Goal: Information Seeking & Learning: Learn about a topic

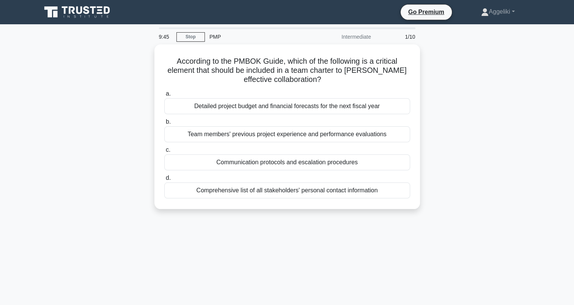
click at [369, 250] on div "9:45 Stop PMP Intermediate 1/10 According to the PMBOK Guide, which of the foll…" at bounding box center [287, 216] width 501 height 379
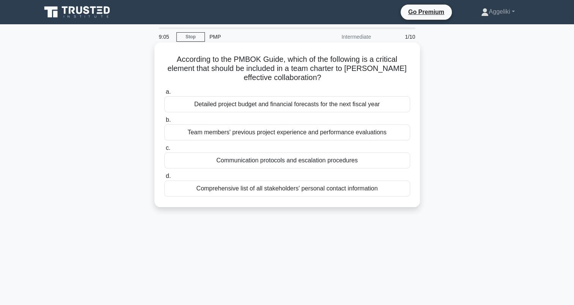
click at [330, 192] on div "Comprehensive list of all stakeholders' personal contact information" at bounding box center [287, 189] width 246 height 16
click at [164, 179] on input "d. Comprehensive list of all stakeholders' personal contact information" at bounding box center [164, 176] width 0 height 5
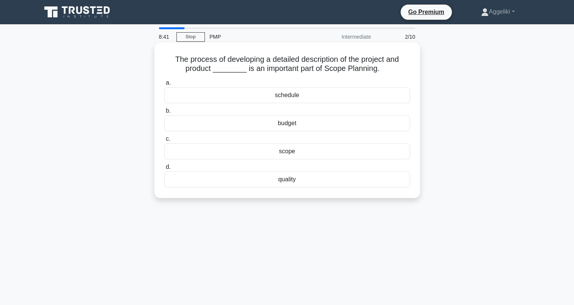
click at [300, 152] on div "scope" at bounding box center [287, 151] width 246 height 16
click at [164, 141] on input "c. scope" at bounding box center [164, 139] width 0 height 5
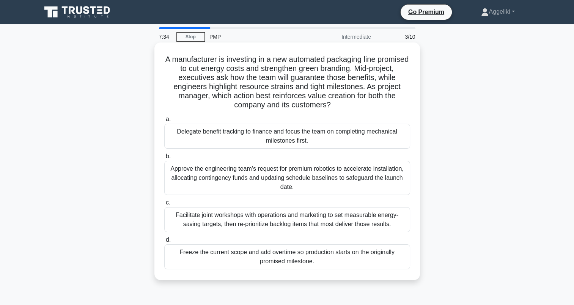
click at [305, 223] on div "Facilitate joint workshops with operations and marketing to set measurable ener…" at bounding box center [287, 219] width 246 height 25
click at [164, 205] on input "c. Facilitate joint workshops with operations and marketing to set measurable e…" at bounding box center [164, 202] width 0 height 5
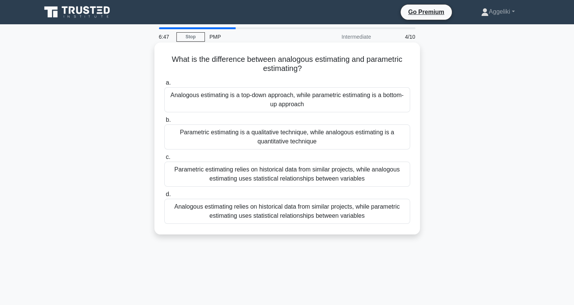
click at [299, 177] on div "Parametric estimating relies on historical data from similar projects, while an…" at bounding box center [287, 174] width 246 height 25
click at [164, 160] on input "c. Parametric estimating relies on historical data from similar projects, while…" at bounding box center [164, 157] width 0 height 5
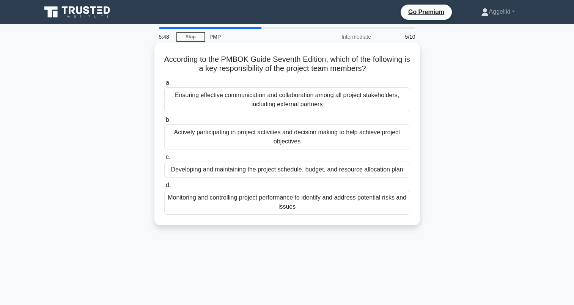
click at [343, 139] on div "Actively participating in project activities and decision making to help achiev…" at bounding box center [287, 136] width 246 height 25
click at [164, 122] on input "b. Actively participating in project activities and decision making to help ach…" at bounding box center [164, 120] width 0 height 5
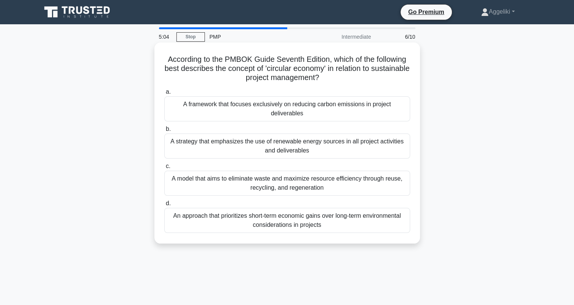
click at [323, 194] on div "A model that aims to eliminate waste and maximize resource efficiency through r…" at bounding box center [287, 183] width 246 height 25
click at [164, 169] on input "c. A model that aims to eliminate waste and maximize resource efficiency throug…" at bounding box center [164, 166] width 0 height 5
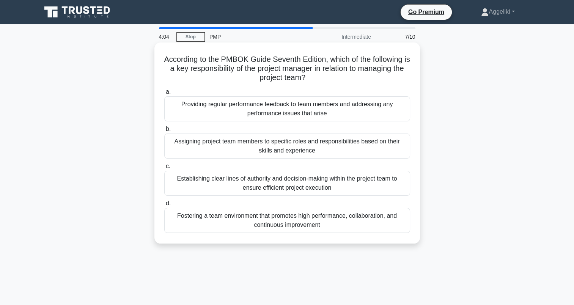
click at [358, 147] on div "Assigning project team members to specific roles and responsibilities based on …" at bounding box center [287, 145] width 246 height 25
click at [164, 132] on input "b. Assigning project team members to specific roles and responsibilities based …" at bounding box center [164, 129] width 0 height 5
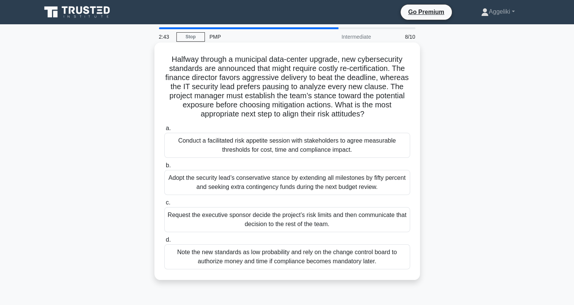
click at [319, 152] on div "Conduct a facilitated risk appetite session with stakeholders to agree measurab…" at bounding box center [287, 145] width 246 height 25
click at [164, 131] on input "a. Conduct a facilitated risk appetite session with stakeholders to agree measu…" at bounding box center [164, 128] width 0 height 5
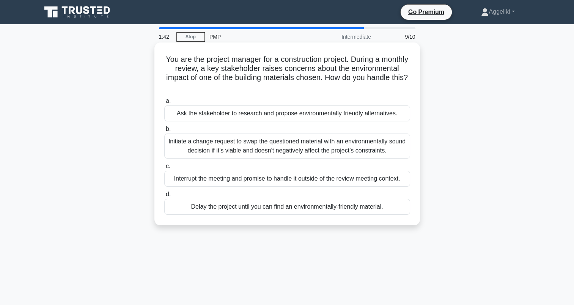
click at [331, 142] on div "Initiate a change request to swap the questioned material with an environmental…" at bounding box center [287, 145] width 246 height 25
click at [164, 132] on input "b. Initiate a change request to swap the questioned material with an environmen…" at bounding box center [164, 129] width 0 height 5
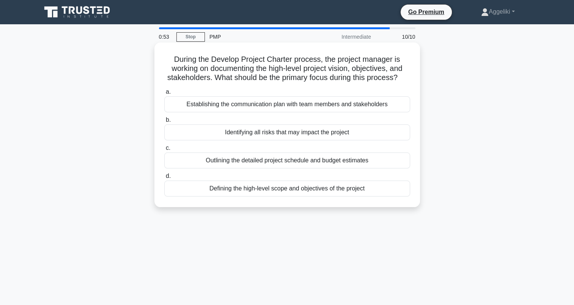
click at [314, 193] on div "Defining the high-level scope and objectives of the project" at bounding box center [287, 189] width 246 height 16
click at [164, 179] on input "d. Defining the high-level scope and objectives of the project" at bounding box center [164, 176] width 0 height 5
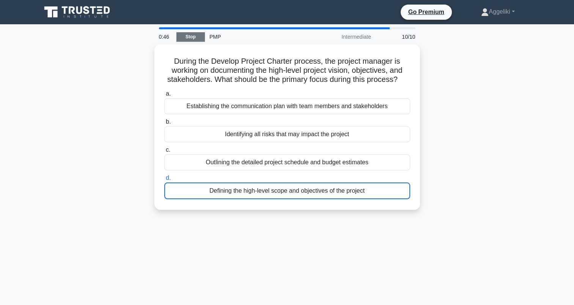
click at [196, 38] on link "Stop" at bounding box center [190, 36] width 28 height 9
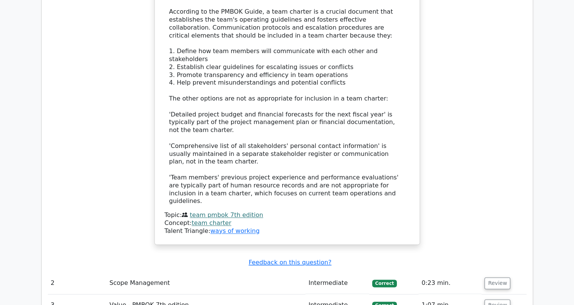
scroll to position [986, 0]
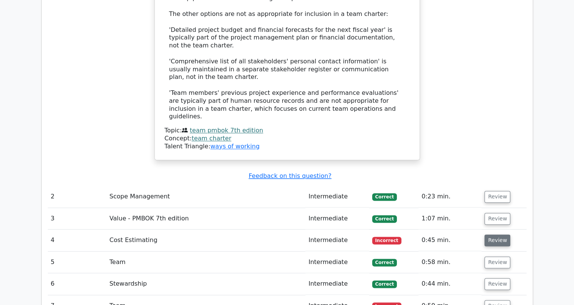
click at [499, 234] on button "Review" at bounding box center [497, 240] width 26 height 12
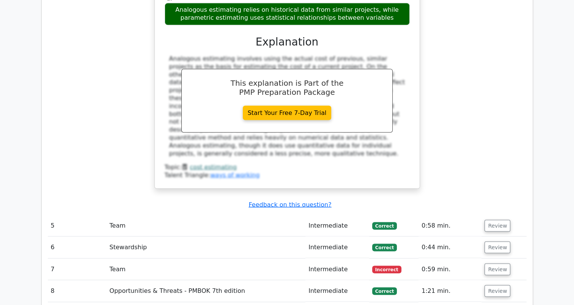
scroll to position [1379, 0]
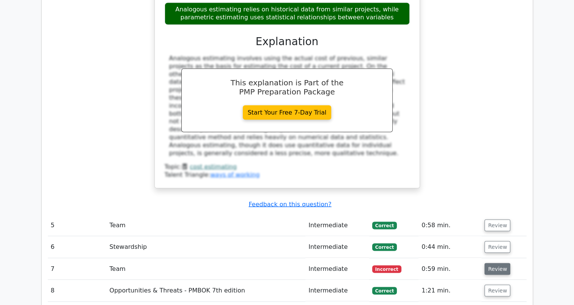
click at [492, 263] on button "Review" at bounding box center [497, 269] width 26 height 12
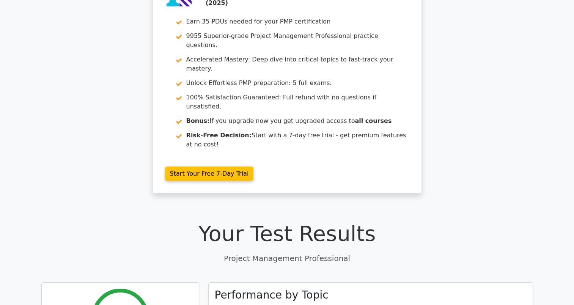
scroll to position [0, 0]
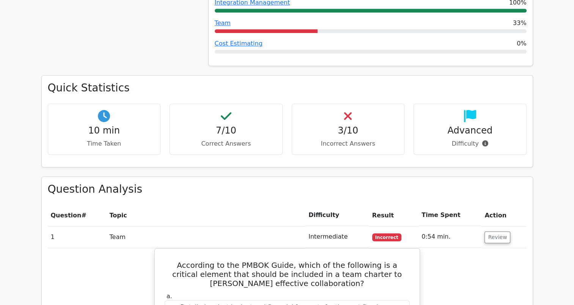
scroll to position [475, 0]
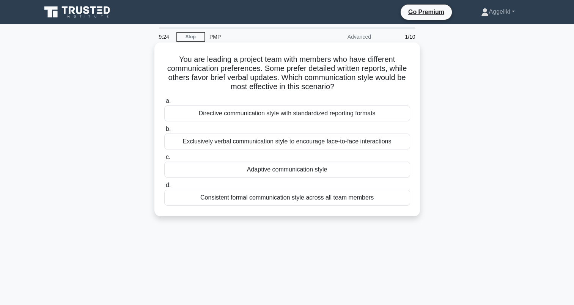
click at [304, 115] on div "Directive communication style with standardized reporting formats" at bounding box center [287, 113] width 246 height 16
click at [164, 104] on input "a. Directive communication style with standardized reporting formats" at bounding box center [164, 101] width 0 height 5
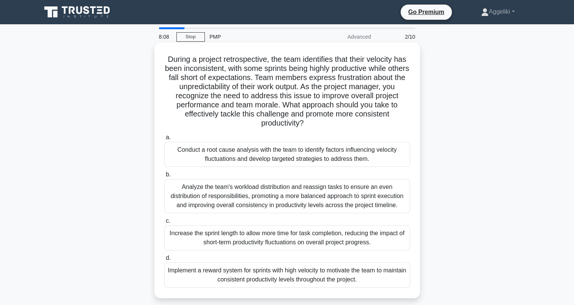
click at [309, 197] on div "Analyze the team's workload distribution and reassign tasks to ensure an even d…" at bounding box center [287, 196] width 246 height 34
click at [164, 177] on input "b. Analyze the team's workload distribution and reassign tasks to ensure an eve…" at bounding box center [164, 174] width 0 height 5
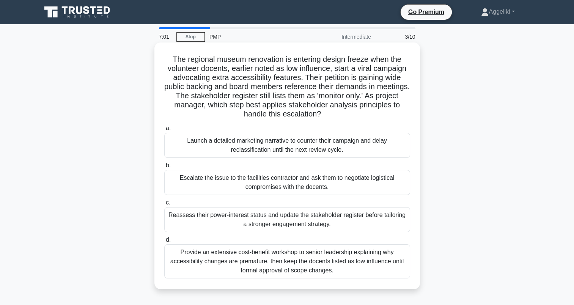
click at [278, 220] on div "Reassess their power-interest status and update the stakeholder register before…" at bounding box center [287, 219] width 246 height 25
click at [164, 205] on input "c. Reassess their power-interest status and update the stakeholder register bef…" at bounding box center [164, 202] width 0 height 5
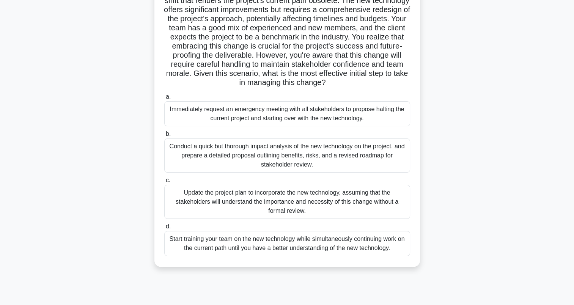
scroll to position [80, 0]
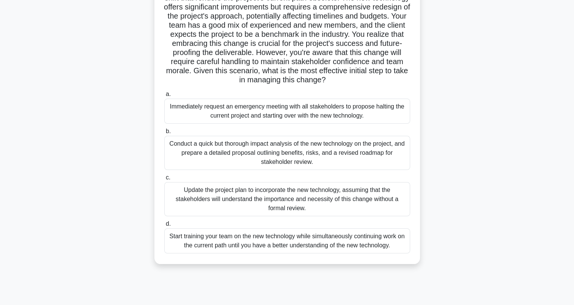
click at [309, 152] on div "Conduct a quick but thorough impact analysis of the new technology on the proje…" at bounding box center [287, 153] width 246 height 34
click at [164, 134] on input "b. Conduct a quick but thorough impact analysis of the new technology on the pr…" at bounding box center [164, 131] width 0 height 5
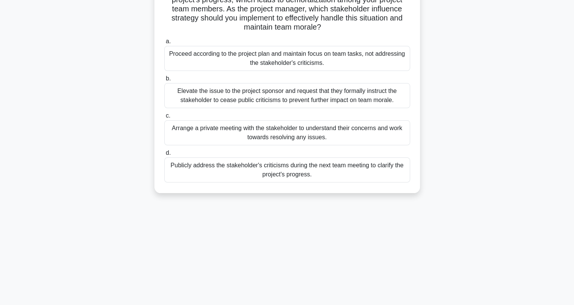
scroll to position [0, 0]
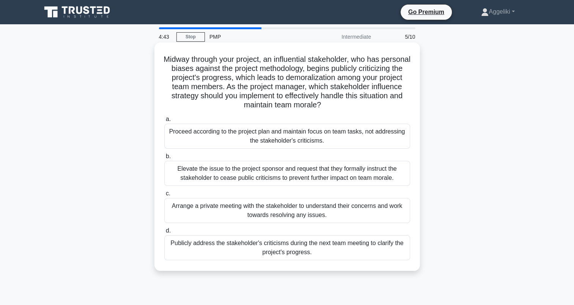
click at [340, 217] on div "Arrange a private meeting with the stakeholder to understand their concerns and…" at bounding box center [287, 210] width 246 height 25
click at [164, 196] on input "c. Arrange a private meeting with the stakeholder to understand their concerns …" at bounding box center [164, 193] width 0 height 5
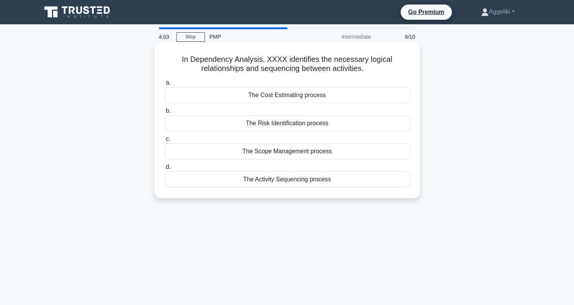
click at [335, 183] on div "The Activity Sequencing process" at bounding box center [287, 179] width 246 height 16
click at [164, 170] on input "d. The Activity Sequencing process" at bounding box center [164, 167] width 0 height 5
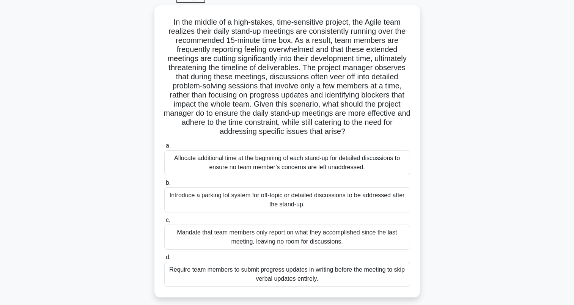
scroll to position [47, 0]
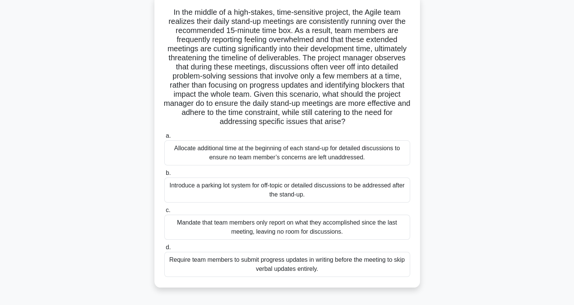
click at [309, 196] on div "Introduce a parking lot system for off-topic or detailed discussions to be addr…" at bounding box center [287, 189] width 246 height 25
click at [164, 176] on input "b. Introduce a parking lot system for off-topic or detailed discussions to be a…" at bounding box center [164, 173] width 0 height 5
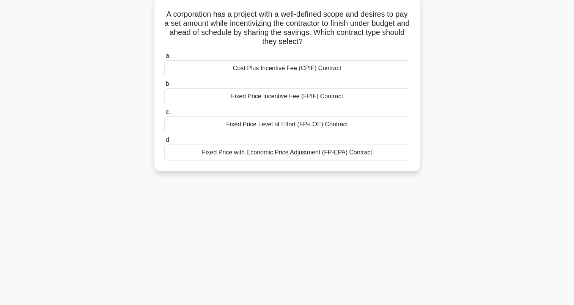
scroll to position [0, 0]
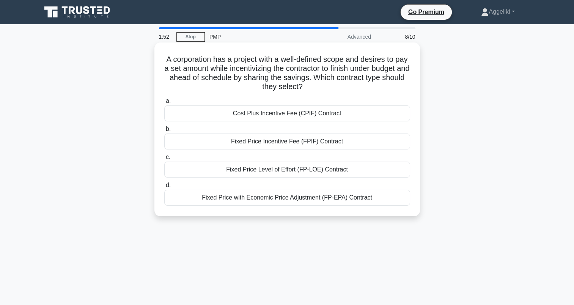
click at [277, 173] on div "Fixed Price Level of Effort (FP-LOE) Contract" at bounding box center [287, 170] width 246 height 16
click at [164, 160] on input "c. Fixed Price Level of Effort (FP-LOE) Contract" at bounding box center [164, 157] width 0 height 5
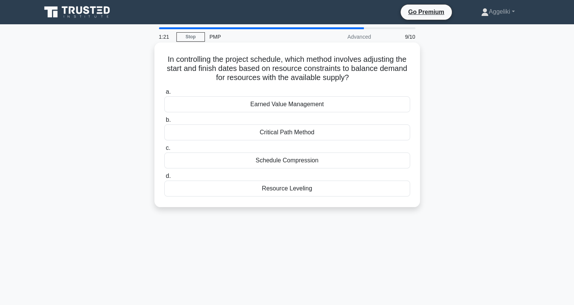
click at [322, 160] on div "Schedule Compression" at bounding box center [287, 160] width 246 height 16
click at [164, 151] on input "c. Schedule Compression" at bounding box center [164, 148] width 0 height 5
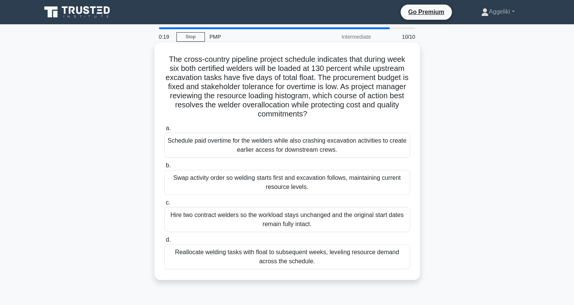
click at [331, 263] on div "Reallocate welding tasks with float to subsequent weeks, leveling resource dema…" at bounding box center [287, 256] width 246 height 25
click at [164, 242] on input "d. Reallocate welding tasks with float to subsequent weeks, leveling resource d…" at bounding box center [164, 239] width 0 height 5
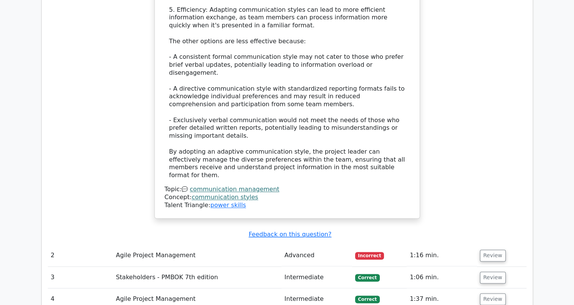
scroll to position [1058, 0]
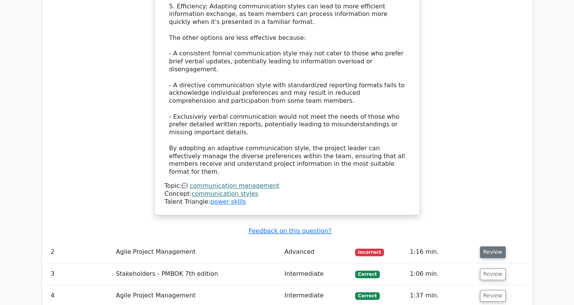
click at [491, 246] on button "Review" at bounding box center [493, 252] width 26 height 12
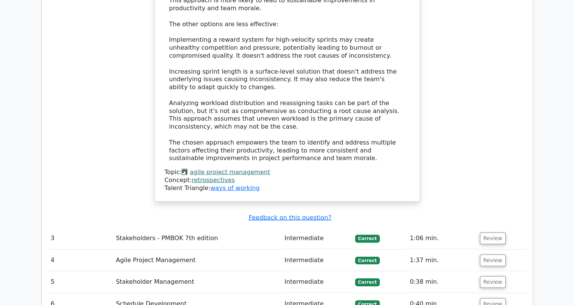
scroll to position [1670, 0]
click at [493, 227] on td "Review" at bounding box center [502, 238] width 50 height 22
click at [493, 232] on button "Review" at bounding box center [493, 238] width 26 height 12
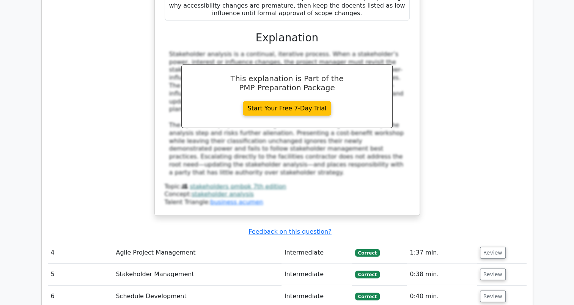
scroll to position [2127, 0]
click at [491, 247] on button "Review" at bounding box center [493, 253] width 26 height 12
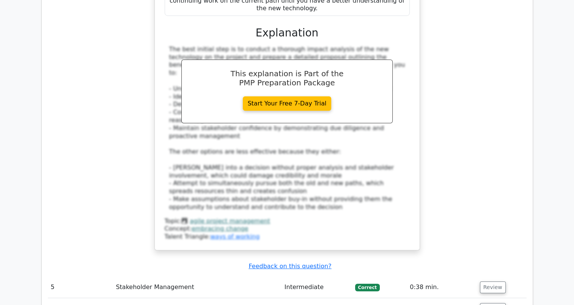
scroll to position [2674, 0]
click at [491, 281] on button "Review" at bounding box center [493, 287] width 26 height 12
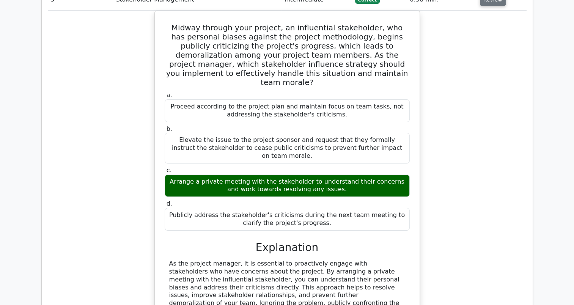
scroll to position [3020, 0]
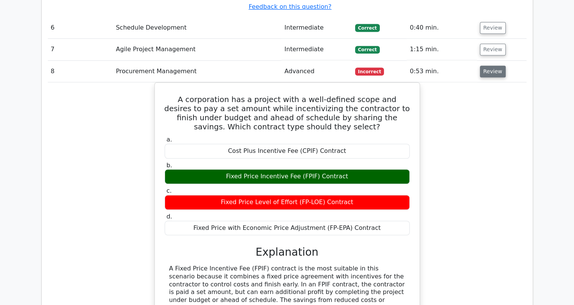
scroll to position [3340, 0]
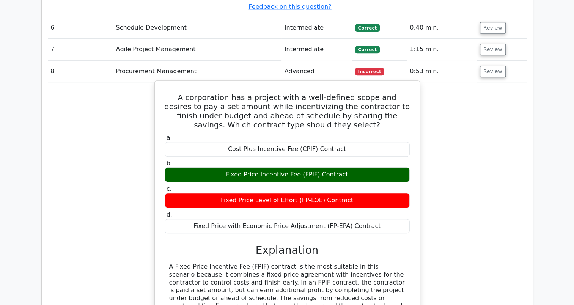
click at [286, 263] on div "A Fixed Price Incentive Fee (FPIF) contract is the most suitable in this scenar…" at bounding box center [287, 294] width 236 height 63
copy div "incentives"
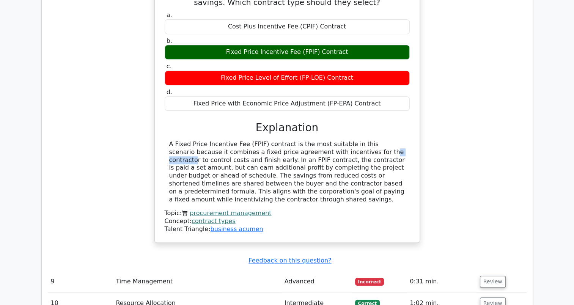
scroll to position [3465, 0]
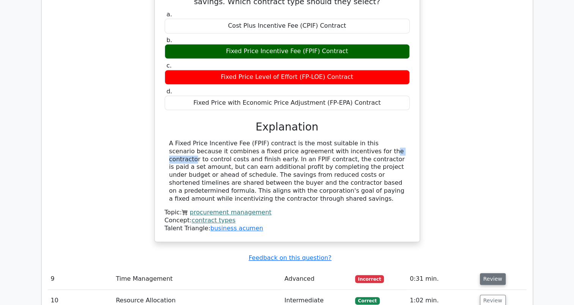
click at [489, 273] on button "Review" at bounding box center [493, 279] width 26 height 12
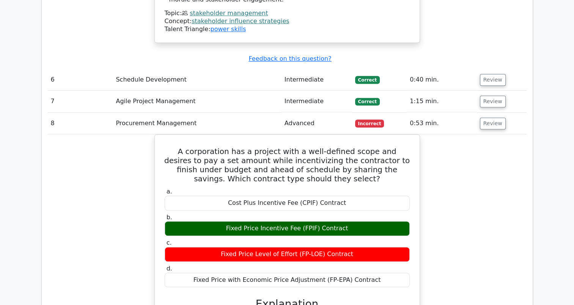
scroll to position [3474, 0]
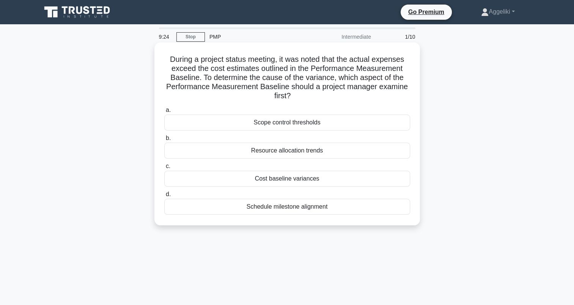
click at [296, 179] on div "Cost baseline variances" at bounding box center [287, 179] width 246 height 16
click at [164, 169] on input "c. Cost baseline variances" at bounding box center [164, 166] width 0 height 5
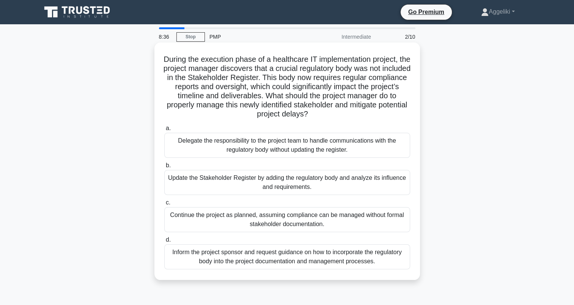
click at [309, 186] on div "Update the Stakeholder Register by adding the regulatory body and analyze its i…" at bounding box center [287, 182] width 246 height 25
click at [164, 168] on input "b. Update the Stakeholder Register by adding the regulatory body and analyze it…" at bounding box center [164, 165] width 0 height 5
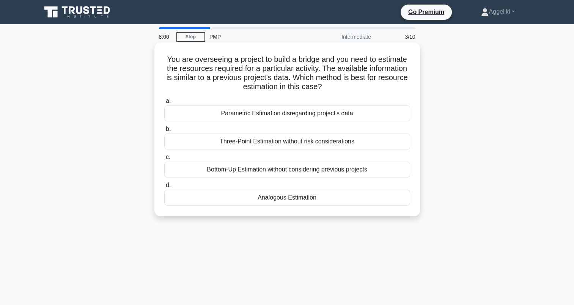
click at [279, 200] on div "Analogous Estimation" at bounding box center [287, 198] width 246 height 16
click at [164, 188] on input "d. Analogous Estimation" at bounding box center [164, 185] width 0 height 5
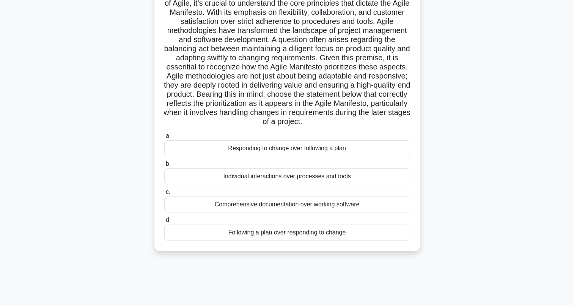
scroll to position [66, 0]
click at [303, 184] on div "Individual interactions over processes and tools" at bounding box center [287, 176] width 246 height 16
click at [164, 166] on input "b. Individual interactions over processes and tools" at bounding box center [164, 163] width 0 height 5
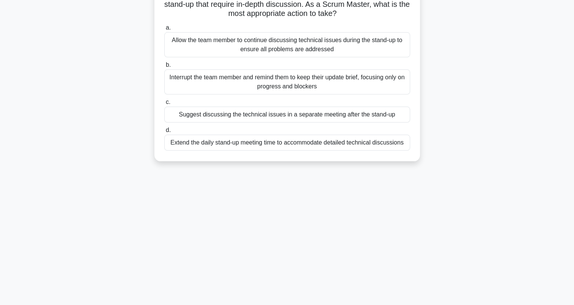
scroll to position [0, 0]
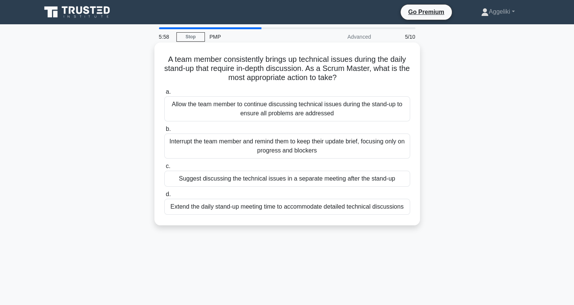
click at [300, 184] on div "Suggest discussing the technical issues in a separate meeting after the stand-up" at bounding box center [287, 179] width 246 height 16
click at [164, 169] on input "c. Suggest discussing the technical issues in a separate meeting after the stan…" at bounding box center [164, 166] width 0 height 5
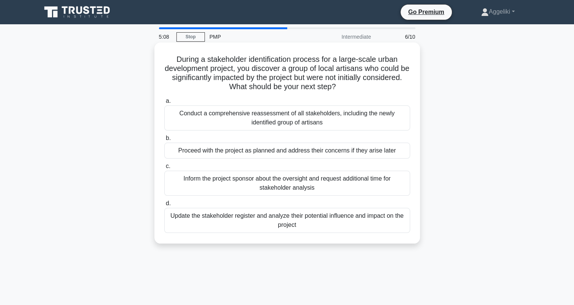
click at [349, 227] on div "Update the stakeholder register and analyze their potential influence and impac…" at bounding box center [287, 220] width 246 height 25
click at [164, 206] on input "d. Update the stakeholder register and analyze their potential influence and im…" at bounding box center [164, 203] width 0 height 5
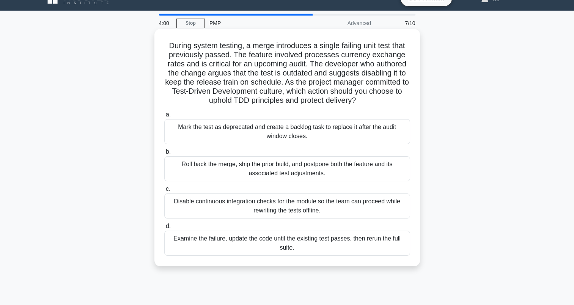
scroll to position [14, 0]
click at [339, 243] on div "Examine the failure, update the code until the existing test passes, then rerun…" at bounding box center [287, 243] width 246 height 25
click at [164, 229] on input "d. Examine the failure, update the code until the existing test passes, then re…" at bounding box center [164, 226] width 0 height 5
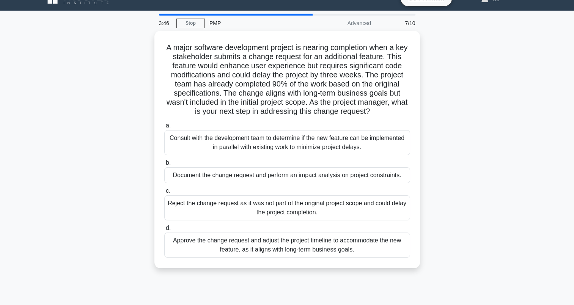
scroll to position [0, 0]
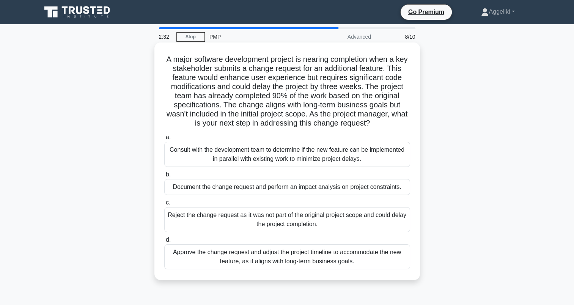
click at [317, 193] on div "Document the change request and perform an impact analysis on project constrain…" at bounding box center [287, 187] width 246 height 16
click at [164, 177] on input "b. Document the change request and perform an impact analysis on project constr…" at bounding box center [164, 174] width 0 height 5
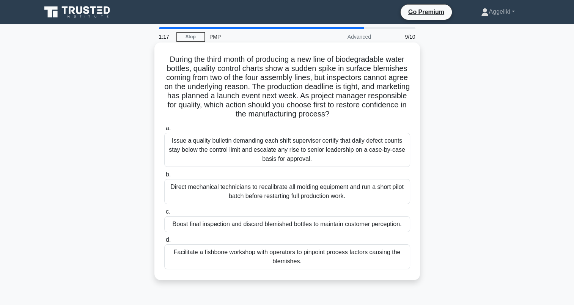
click at [344, 195] on div "Direct mechanical technicians to recalibrate all molding equipment and run a sh…" at bounding box center [287, 191] width 246 height 25
click at [164, 177] on input "b. Direct mechanical technicians to recalibrate all molding equipment and run a…" at bounding box center [164, 174] width 0 height 5
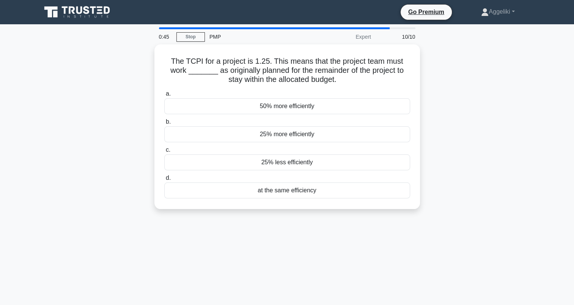
click at [344, 195] on div "at the same efficiency" at bounding box center [287, 190] width 246 height 16
click at [164, 181] on input "d. at the same efficiency" at bounding box center [164, 178] width 0 height 5
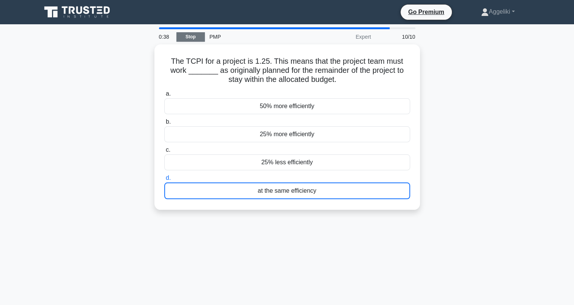
click at [195, 35] on link "Stop" at bounding box center [190, 36] width 28 height 9
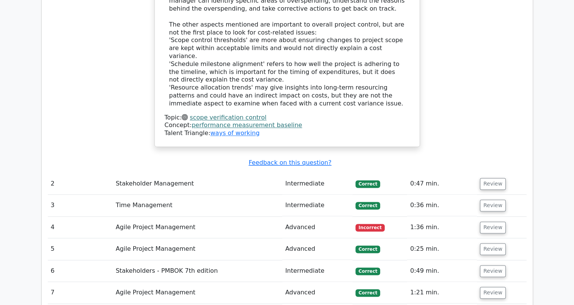
scroll to position [944, 0]
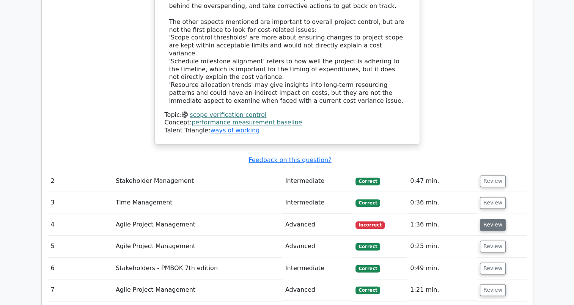
click at [488, 219] on button "Review" at bounding box center [493, 225] width 26 height 12
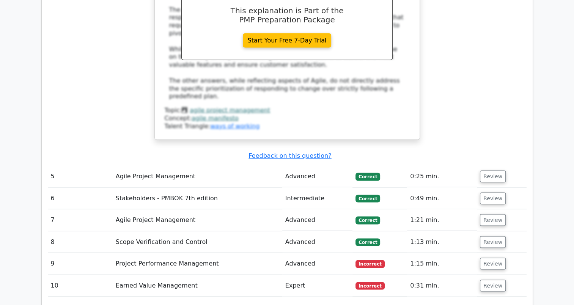
scroll to position [1503, 0]
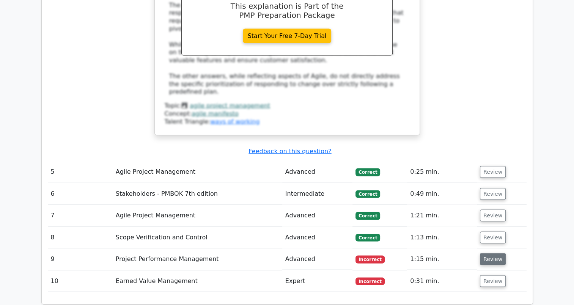
click at [493, 253] on button "Review" at bounding box center [493, 259] width 26 height 12
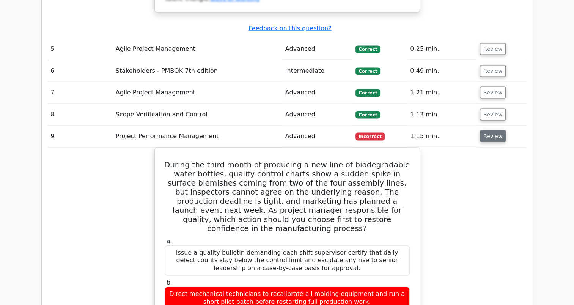
scroll to position [1665, 0]
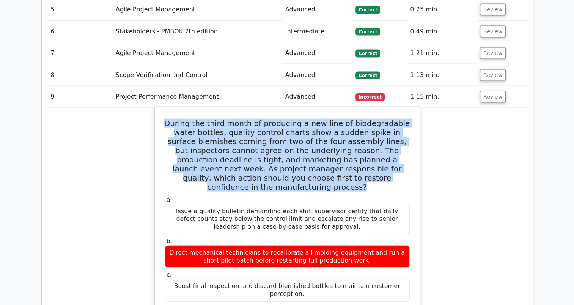
drag, startPoint x: 166, startPoint y: 42, endPoint x: 372, endPoint y: 103, distance: 214.6
copy h5 "During the third month of producing a new line of biodegradable water bottles, …"
drag, startPoint x: 361, startPoint y: 171, endPoint x: 162, endPoint y: 157, distance: 200.3
click at [162, 237] on div "b. Direct mechanical technicians to recalibrate all molding equipment and run a…" at bounding box center [287, 252] width 254 height 30
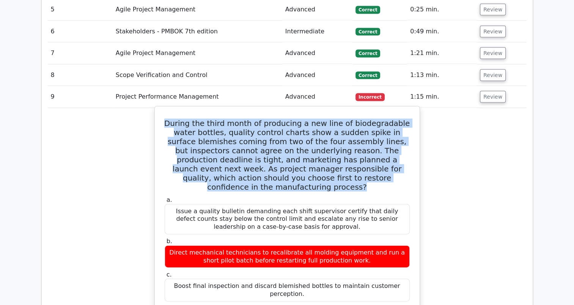
copy div "Direct mechanical technicians to recalibrate all molding equipment and run a sh…"
drag, startPoint x: 317, startPoint y: 228, endPoint x: 164, endPoint y: 222, distance: 152.5
copy div "Facilitate a fishbone workshop with operators to pinpoint process factors causi…"
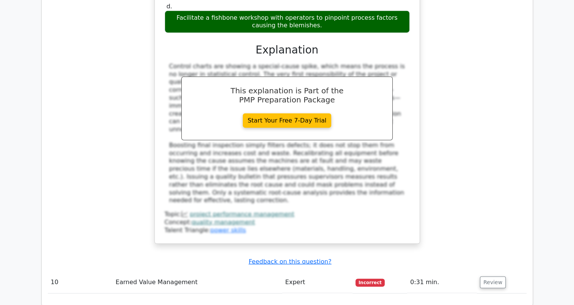
scroll to position [1969, 0]
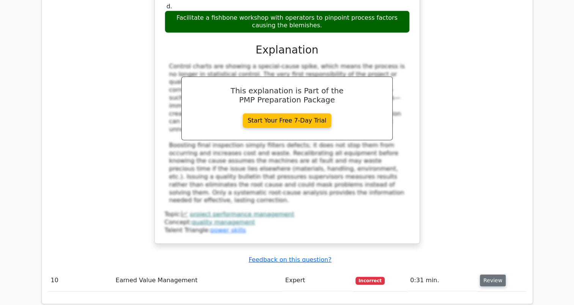
click at [491, 275] on button "Review" at bounding box center [493, 281] width 26 height 12
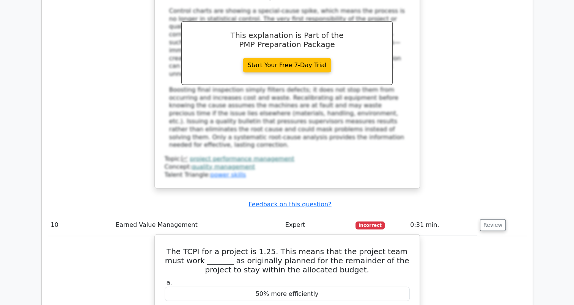
click at [192, 247] on h5 "The TCPI for a project is 1.25. This means that the project team must work ____…" at bounding box center [287, 260] width 246 height 27
copy h5 "TCPI"
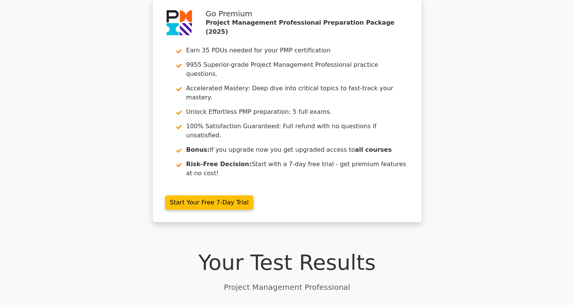
scroll to position [0, 0]
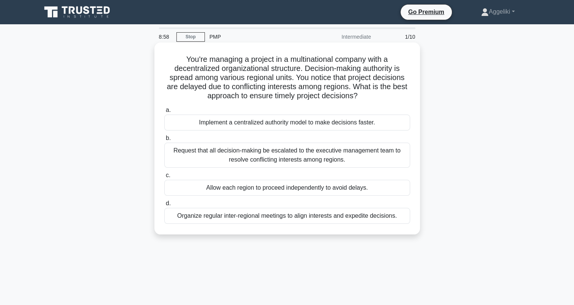
click at [343, 220] on div "Organize regular inter-regional meetings to align interests and expedite decisi…" at bounding box center [287, 216] width 246 height 16
click at [164, 206] on input "d. Organize regular inter-regional meetings to align interests and expedite dec…" at bounding box center [164, 203] width 0 height 5
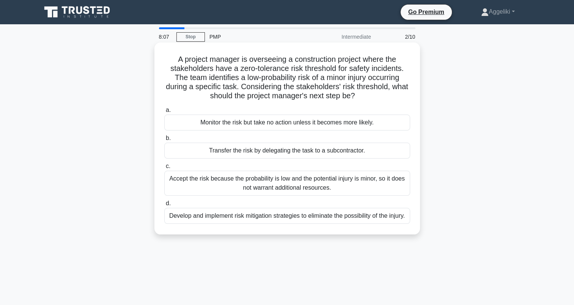
click at [332, 221] on div "Develop and implement risk mitigation strategies to eliminate the possibility o…" at bounding box center [287, 216] width 246 height 16
click at [164, 206] on input "d. Develop and implement risk mitigation strategies to eliminate the possibilit…" at bounding box center [164, 203] width 0 height 5
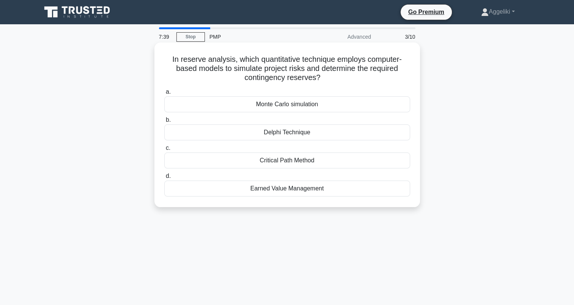
click at [318, 139] on div "Delphi Technique" at bounding box center [287, 132] width 246 height 16
click at [164, 122] on input "b. Delphi Technique" at bounding box center [164, 120] width 0 height 5
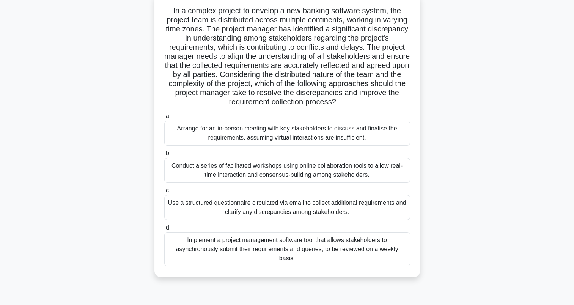
scroll to position [49, 0]
click at [273, 243] on div "Implement a project management software tool that allows stakeholders to asynch…" at bounding box center [287, 248] width 246 height 34
click at [164, 229] on input "d. Implement a project management software tool that allows stakeholders to asy…" at bounding box center [164, 226] width 0 height 5
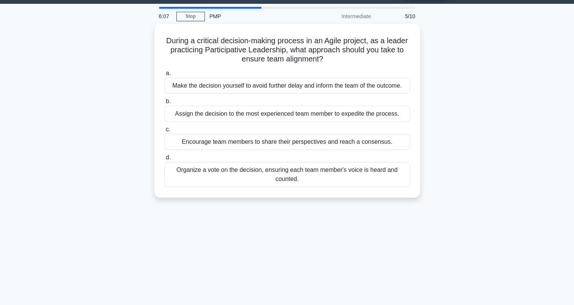
scroll to position [0, 0]
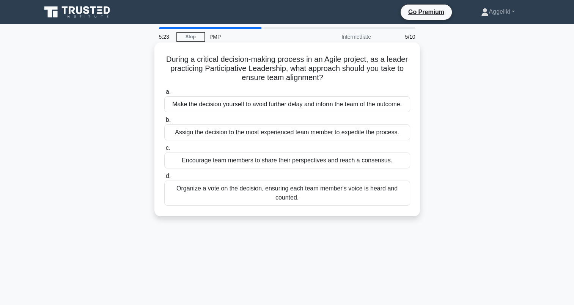
click at [317, 162] on div "Encourage team members to share their perspectives and reach a consensus." at bounding box center [287, 160] width 246 height 16
click at [164, 151] on input "c. Encourage team members to share their perspectives and reach a consensus." at bounding box center [164, 148] width 0 height 5
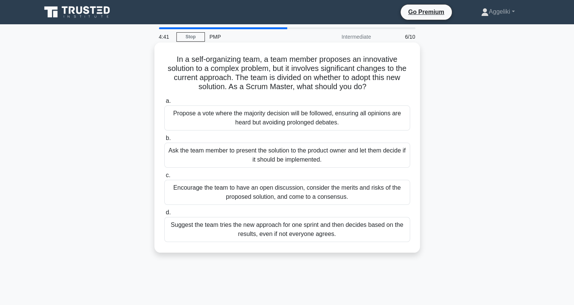
click at [332, 200] on div "Encourage the team to have an open discussion, consider the merits and risks of…" at bounding box center [287, 192] width 246 height 25
click at [164, 178] on input "c. Encourage the team to have an open discussion, consider the merits and risks…" at bounding box center [164, 175] width 0 height 5
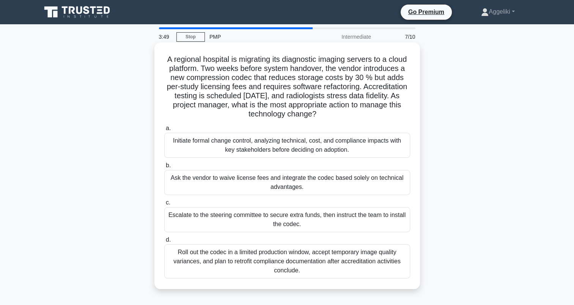
click at [296, 147] on div "Initiate formal change control, analyzing technical, cost, and compliance impac…" at bounding box center [287, 145] width 246 height 25
click at [164, 131] on input "a. Initiate formal change control, analyzing technical, cost, and compliance im…" at bounding box center [164, 128] width 0 height 5
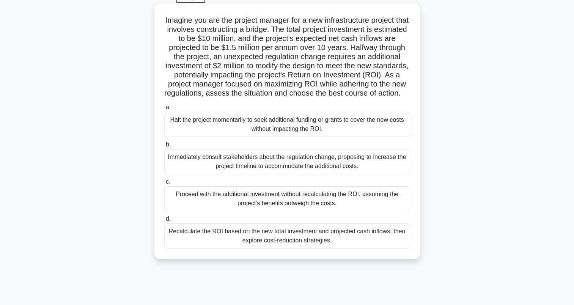
scroll to position [39, 0]
click at [383, 247] on div "Recalculate the ROI based on the new total investment and projected cash inflow…" at bounding box center [287, 235] width 246 height 25
click at [164, 221] on input "d. Recalculate the ROI based on the new total investment and projected cash inf…" at bounding box center [164, 218] width 0 height 5
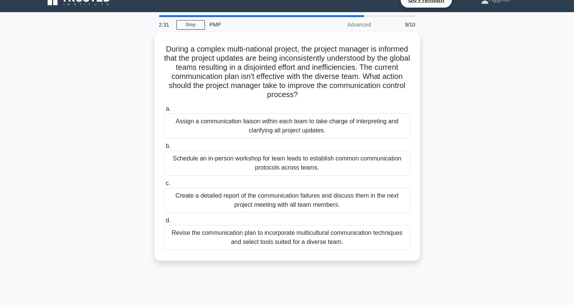
scroll to position [0, 0]
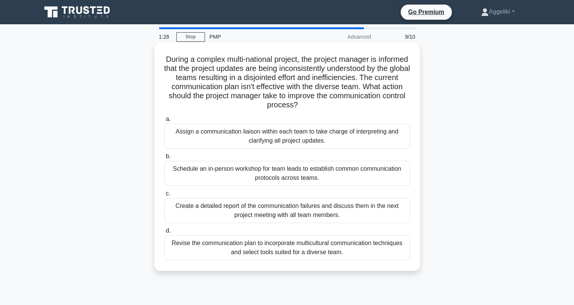
click at [241, 176] on div "Schedule an in-person workshop for team leads to establish common communication…" at bounding box center [287, 173] width 246 height 25
click at [164, 159] on input "b. Schedule an in-person workshop for team leads to establish common communicat…" at bounding box center [164, 156] width 0 height 5
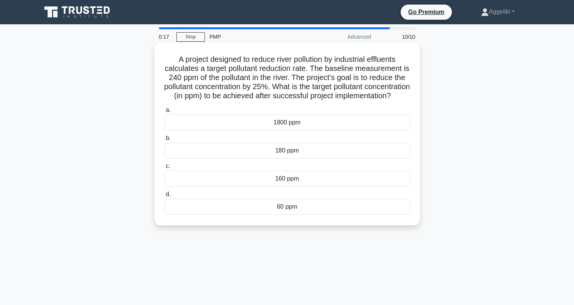
click at [306, 187] on div "160 ppm" at bounding box center [287, 179] width 246 height 16
click at [164, 169] on input "c. 160 ppm" at bounding box center [164, 166] width 0 height 5
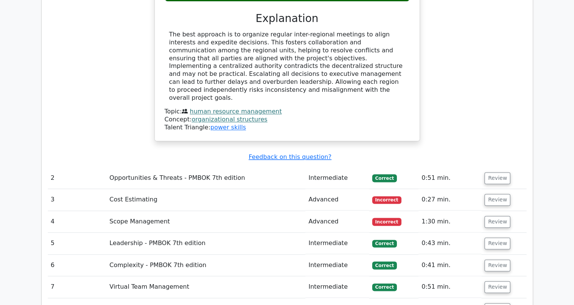
scroll to position [949, 0]
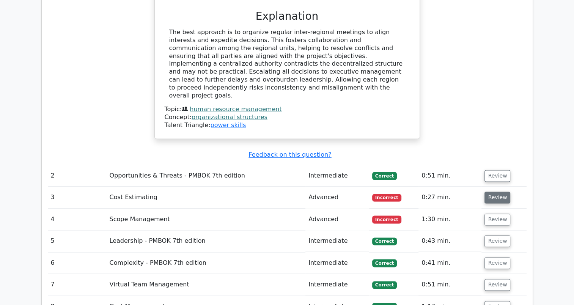
click at [497, 192] on button "Review" at bounding box center [497, 198] width 26 height 12
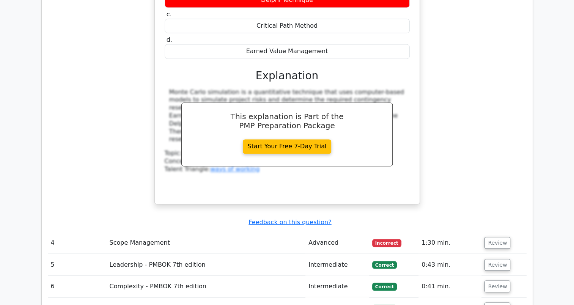
scroll to position [1336, 0]
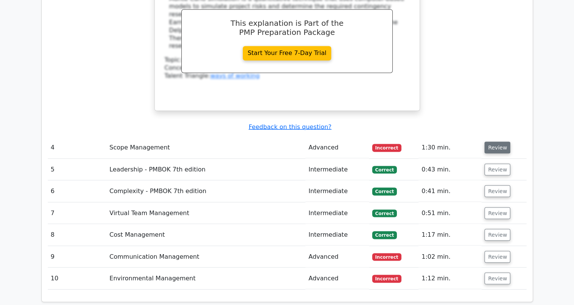
click at [501, 141] on button "Review" at bounding box center [497, 147] width 26 height 12
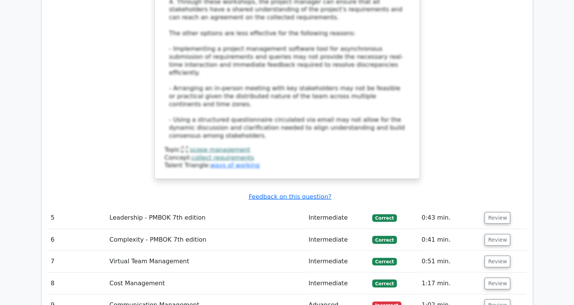
scroll to position [1916, 0]
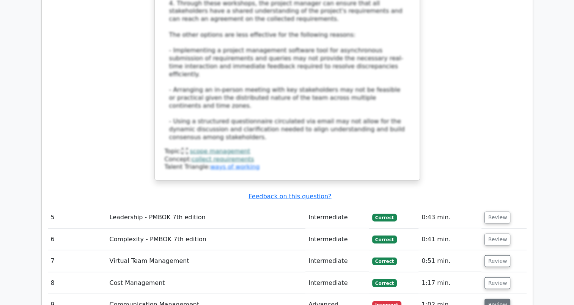
click at [495, 299] on button "Review" at bounding box center [497, 305] width 26 height 12
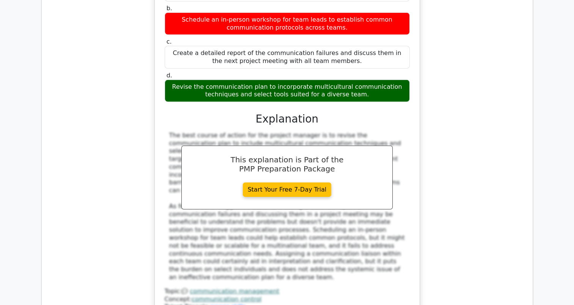
scroll to position [2381, 0]
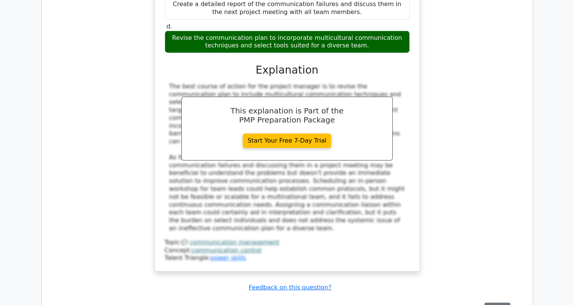
click at [496, 303] on button "Review" at bounding box center [497, 309] width 26 height 12
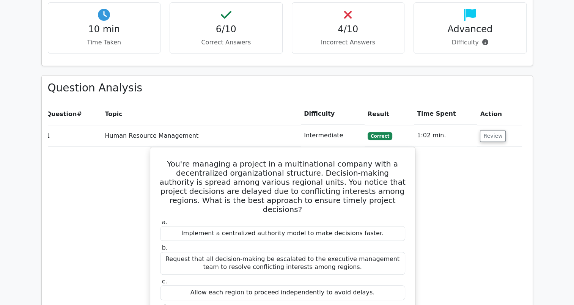
scroll to position [594, 0]
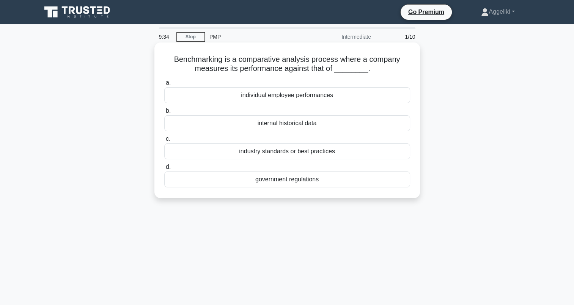
click at [309, 156] on div "industry standards or best practices" at bounding box center [287, 151] width 246 height 16
click at [164, 141] on input "c. industry standards or best practices" at bounding box center [164, 139] width 0 height 5
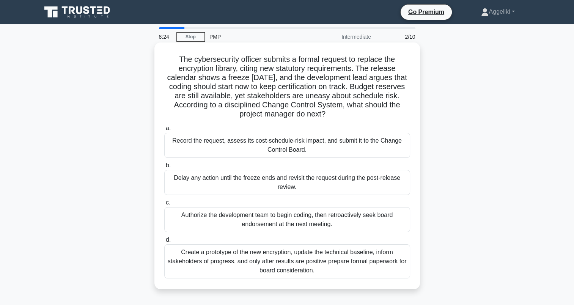
click at [366, 270] on div "Create a prototype of the new encryption, update the technical baseline, inform…" at bounding box center [287, 261] width 246 height 34
click at [164, 242] on input "d. Create a prototype of the new encryption, update the technical baseline, inf…" at bounding box center [164, 239] width 0 height 5
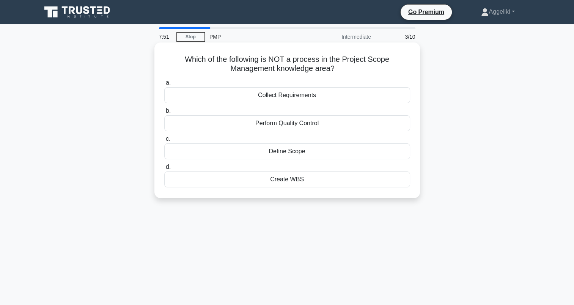
click at [325, 126] on div "Perform Quality Control" at bounding box center [287, 123] width 246 height 16
click at [164, 113] on input "b. Perform Quality Control" at bounding box center [164, 110] width 0 height 5
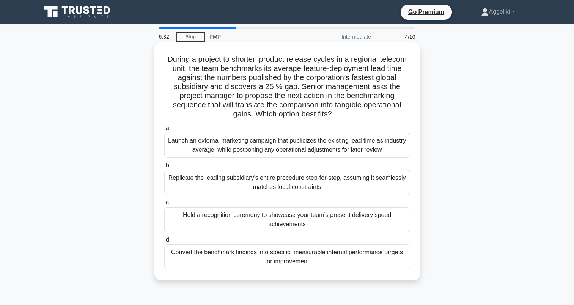
click at [347, 261] on div "Convert the benchmark findings into specific, measurable internal performance t…" at bounding box center [287, 256] width 246 height 25
click at [164, 242] on input "d. Convert the benchmark findings into specific, measurable internal performanc…" at bounding box center [164, 239] width 0 height 5
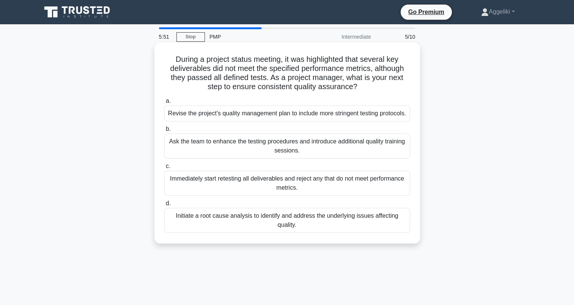
click at [314, 229] on div "Initiate a root cause analysis to identify and address the underlying issues af…" at bounding box center [287, 220] width 246 height 25
click at [164, 206] on input "d. Initiate a root cause analysis to identify and address the underlying issues…" at bounding box center [164, 203] width 0 height 5
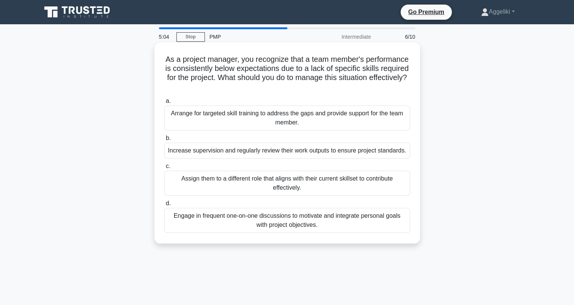
click at [331, 226] on div "Engage in frequent one-on-one discussions to motivate and integrate personal go…" at bounding box center [287, 220] width 246 height 25
click at [164, 206] on input "d. Engage in frequent one-on-one discussions to motivate and integrate personal…" at bounding box center [164, 203] width 0 height 5
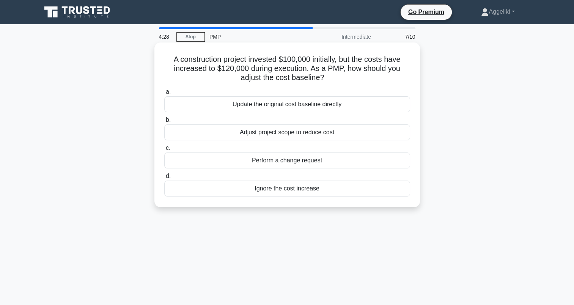
click at [343, 135] on div "Adjust project scope to reduce cost" at bounding box center [287, 132] width 246 height 16
click at [164, 122] on input "b. Adjust project scope to reduce cost" at bounding box center [164, 120] width 0 height 5
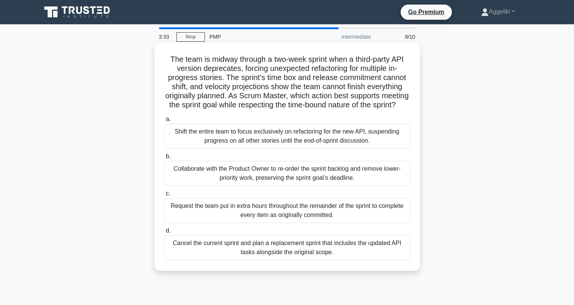
click at [379, 186] on div "Collaborate with the Product Owner to re-order the sprint backlog and remove lo…" at bounding box center [287, 173] width 246 height 25
click at [164, 159] on input "b. Collaborate with the Product Owner to re-order the sprint backlog and remove…" at bounding box center [164, 156] width 0 height 5
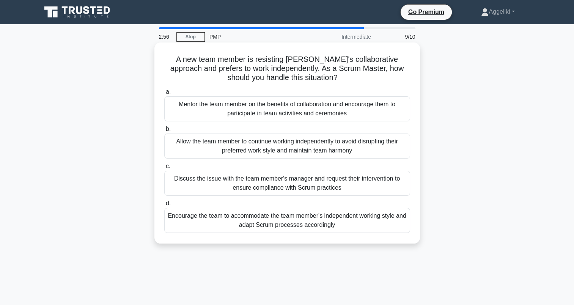
click at [378, 111] on div "Mentor the team member on the benefits of collaboration and encourage them to p…" at bounding box center [287, 108] width 246 height 25
click at [164, 94] on input "a. Mentor the team member on the benefits of collaboration and encourage them t…" at bounding box center [164, 91] width 0 height 5
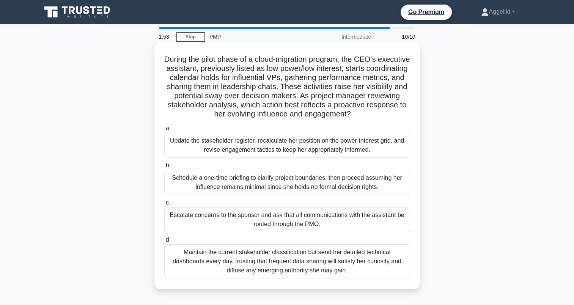
click at [248, 144] on div "Update the stakeholder register, recalculate her position on the power-interest…" at bounding box center [287, 145] width 246 height 25
click at [164, 131] on input "a. Update the stakeholder register, recalculate her position on the power-inter…" at bounding box center [164, 128] width 0 height 5
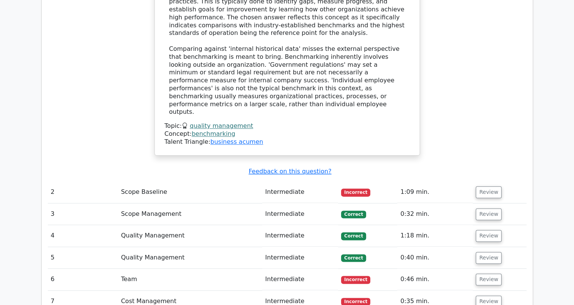
scroll to position [884, 0]
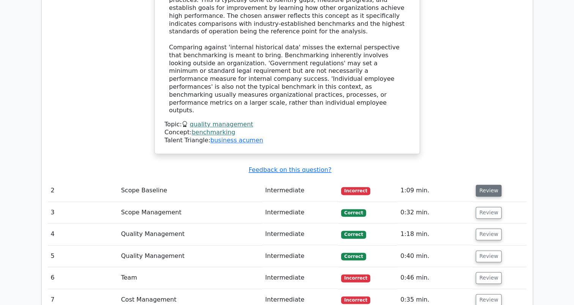
click at [482, 185] on button "Review" at bounding box center [489, 191] width 26 height 12
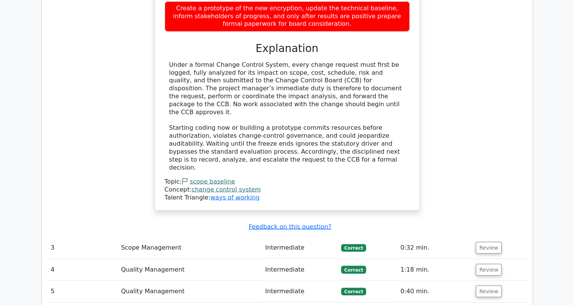
scroll to position [1351, 0]
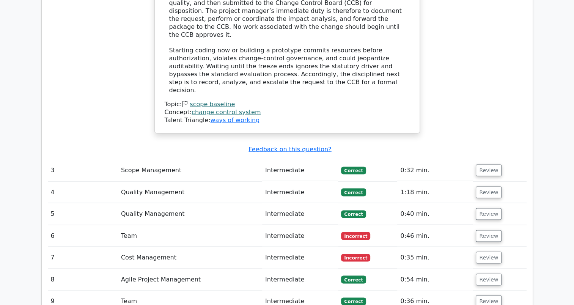
click at [483, 225] on td "Review" at bounding box center [498, 236] width 53 height 22
click at [483, 230] on button "Review" at bounding box center [489, 236] width 26 height 12
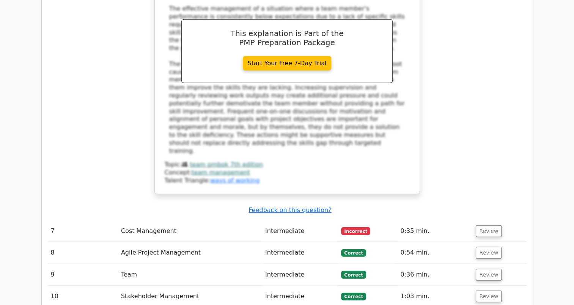
scroll to position [1809, 0]
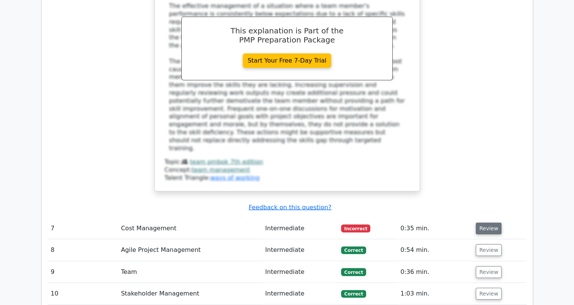
click at [487, 223] on button "Review" at bounding box center [489, 229] width 26 height 12
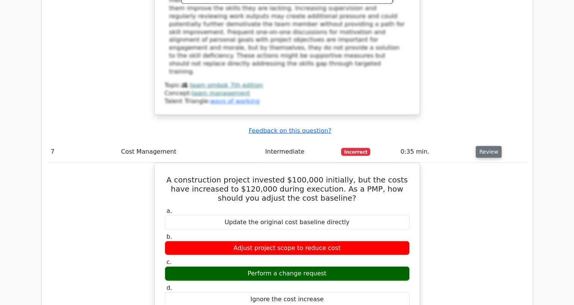
scroll to position [1885, 0]
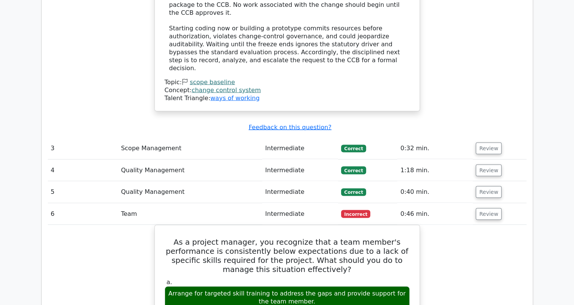
scroll to position [1373, 0]
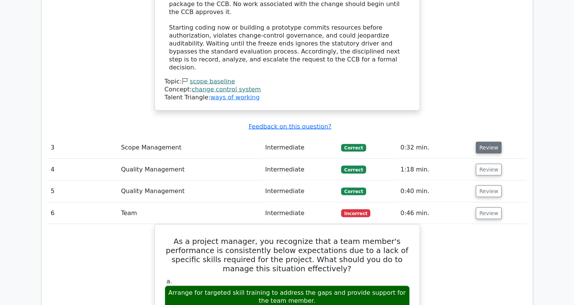
click at [485, 141] on button "Review" at bounding box center [489, 147] width 26 height 12
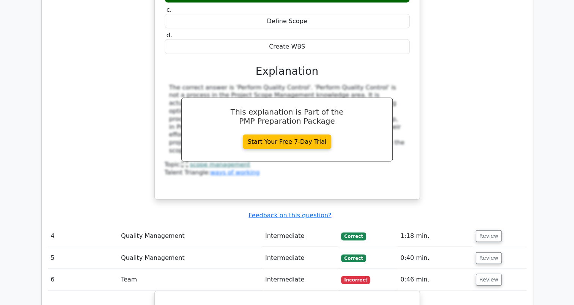
scroll to position [1612, 0]
click at [493, 230] on button "Review" at bounding box center [489, 236] width 26 height 12
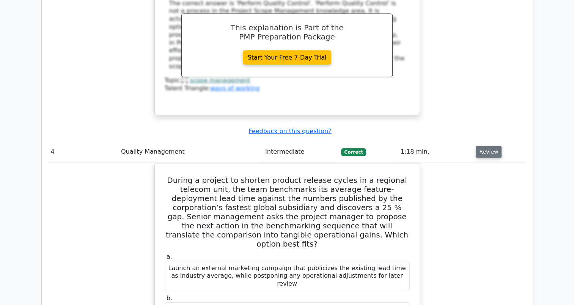
scroll to position [1703, 0]
